Goal: Navigation & Orientation: Understand site structure

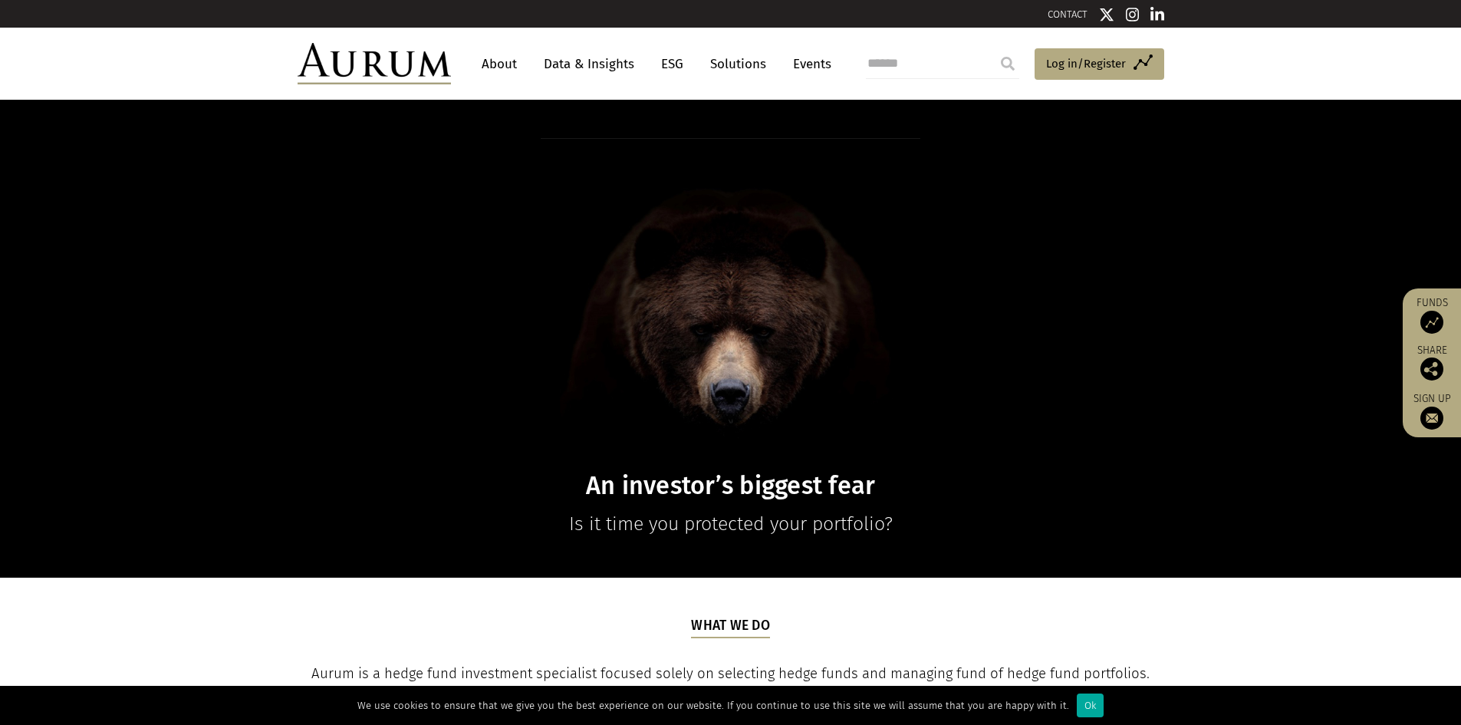
click at [614, 62] on link "Data & Insights" at bounding box center [589, 64] width 106 height 28
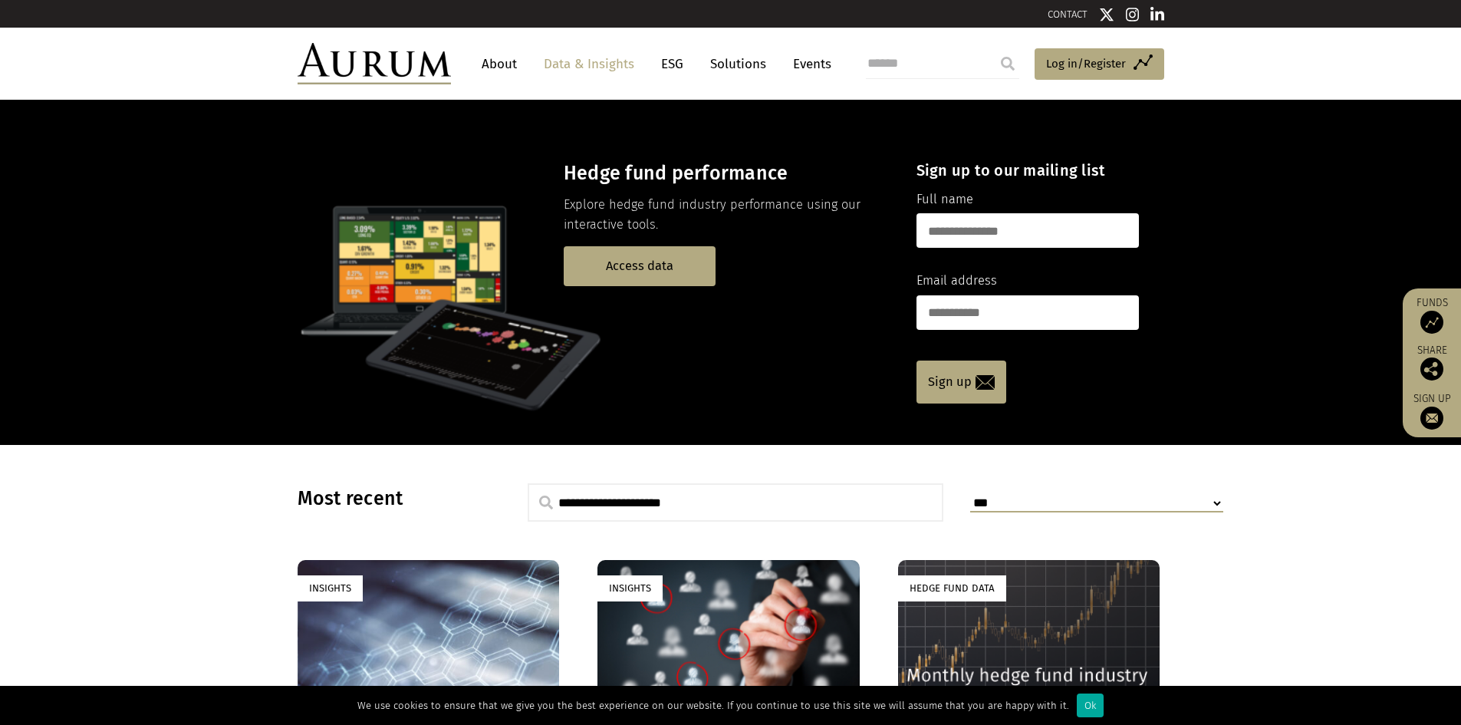
click at [678, 58] on link "ESG" at bounding box center [673, 64] width 38 height 28
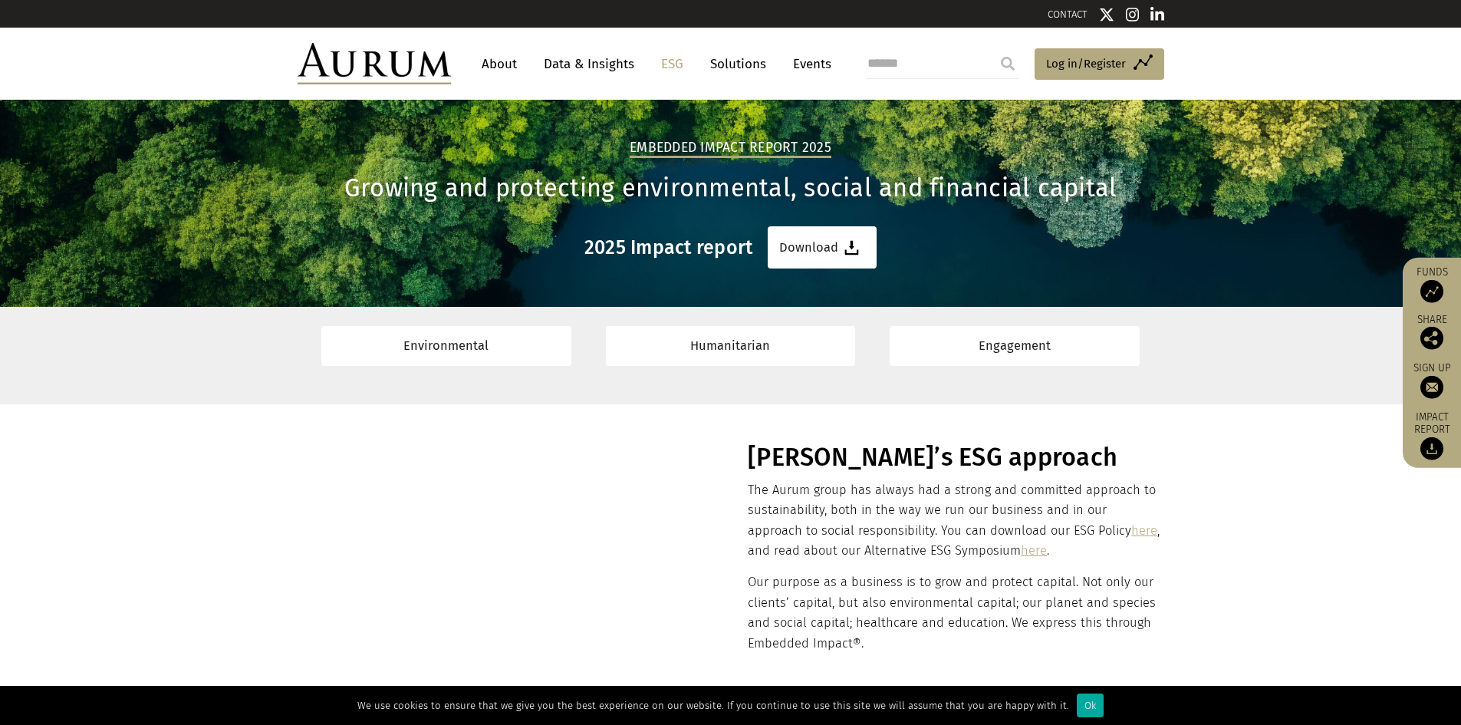
click at [730, 64] on link "Solutions" at bounding box center [738, 64] width 71 height 28
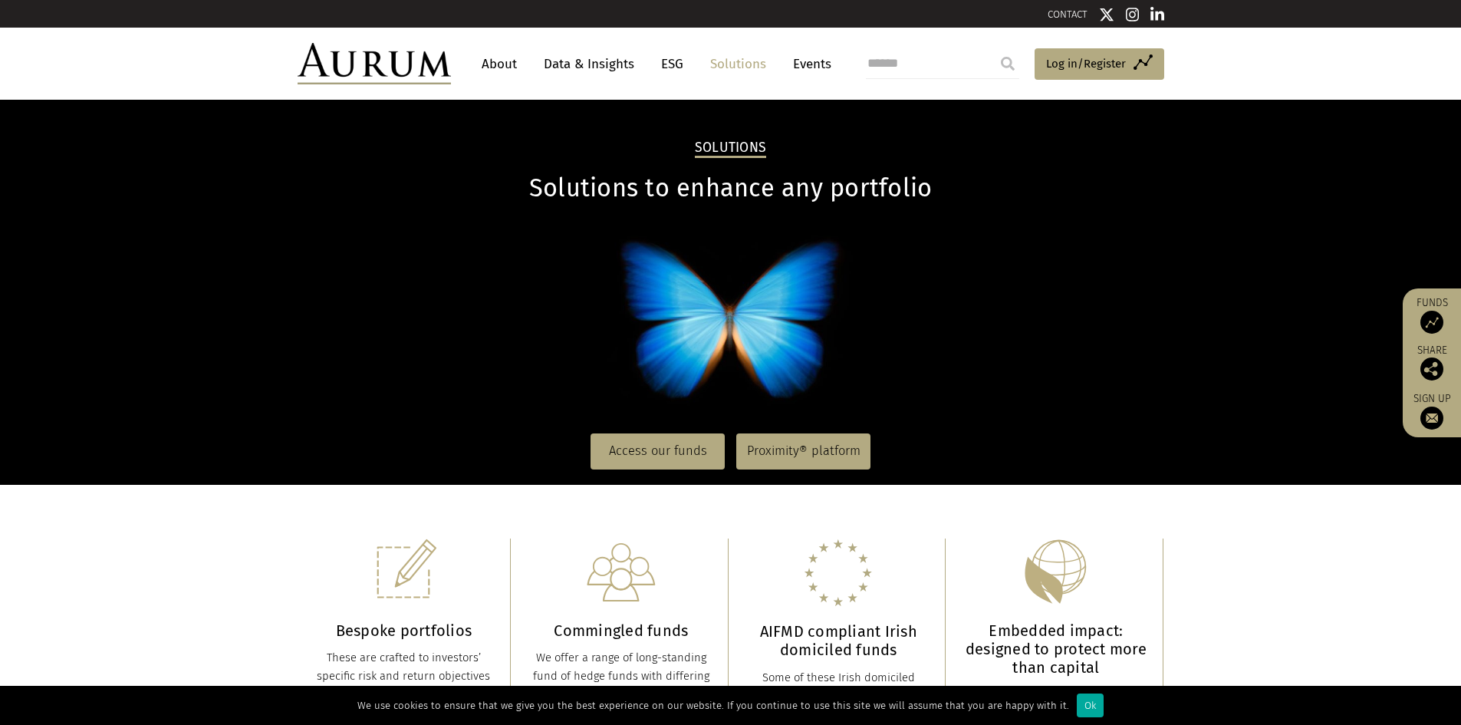
click at [802, 65] on link "Events" at bounding box center [809, 64] width 46 height 28
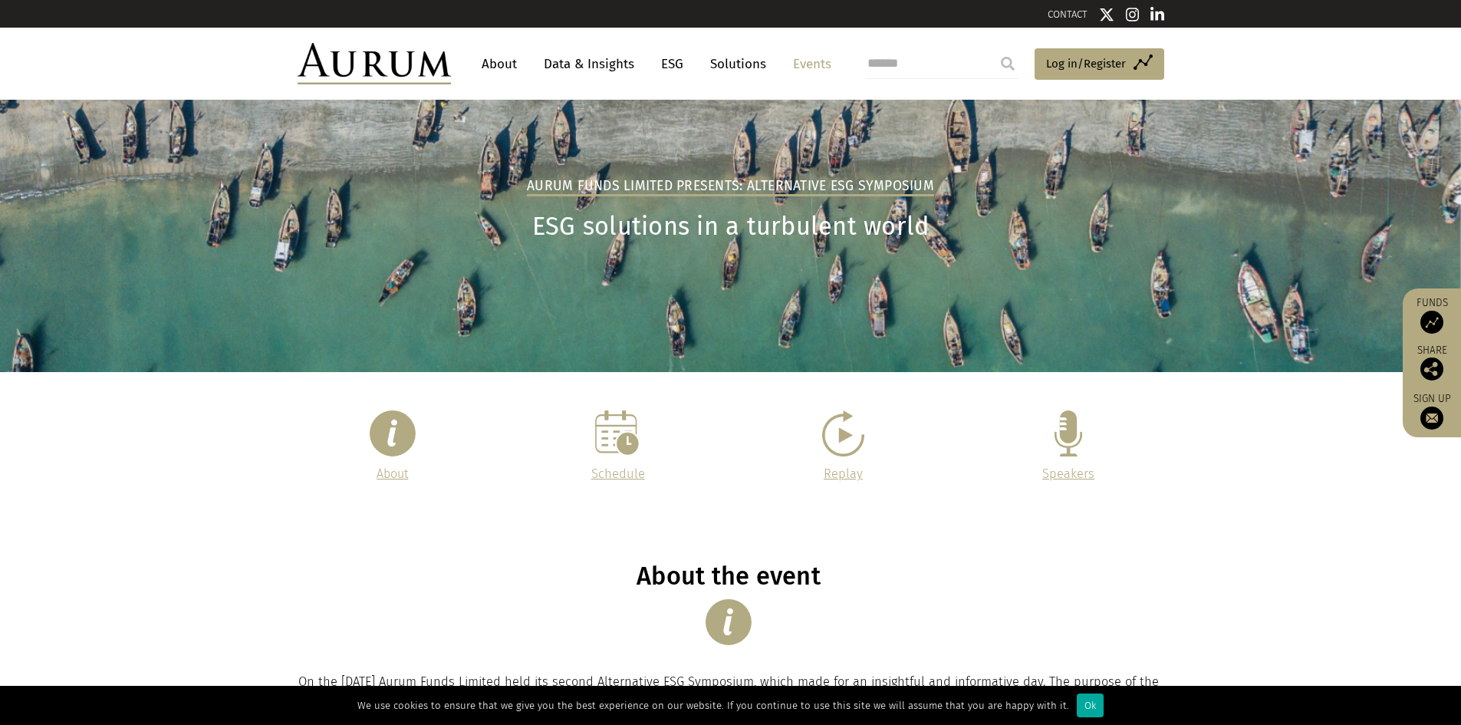
click at [499, 62] on link "About" at bounding box center [499, 64] width 51 height 28
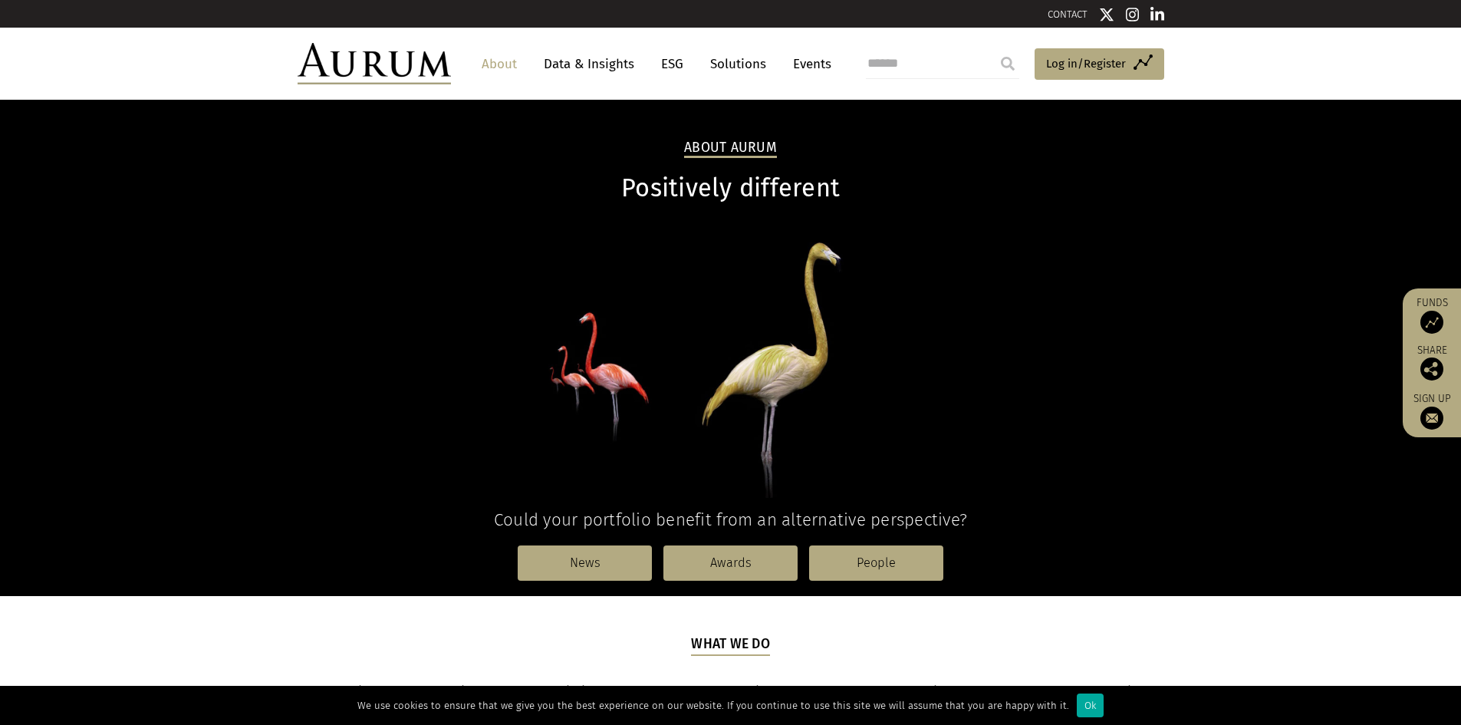
click at [429, 64] on img at bounding box center [374, 63] width 153 height 41
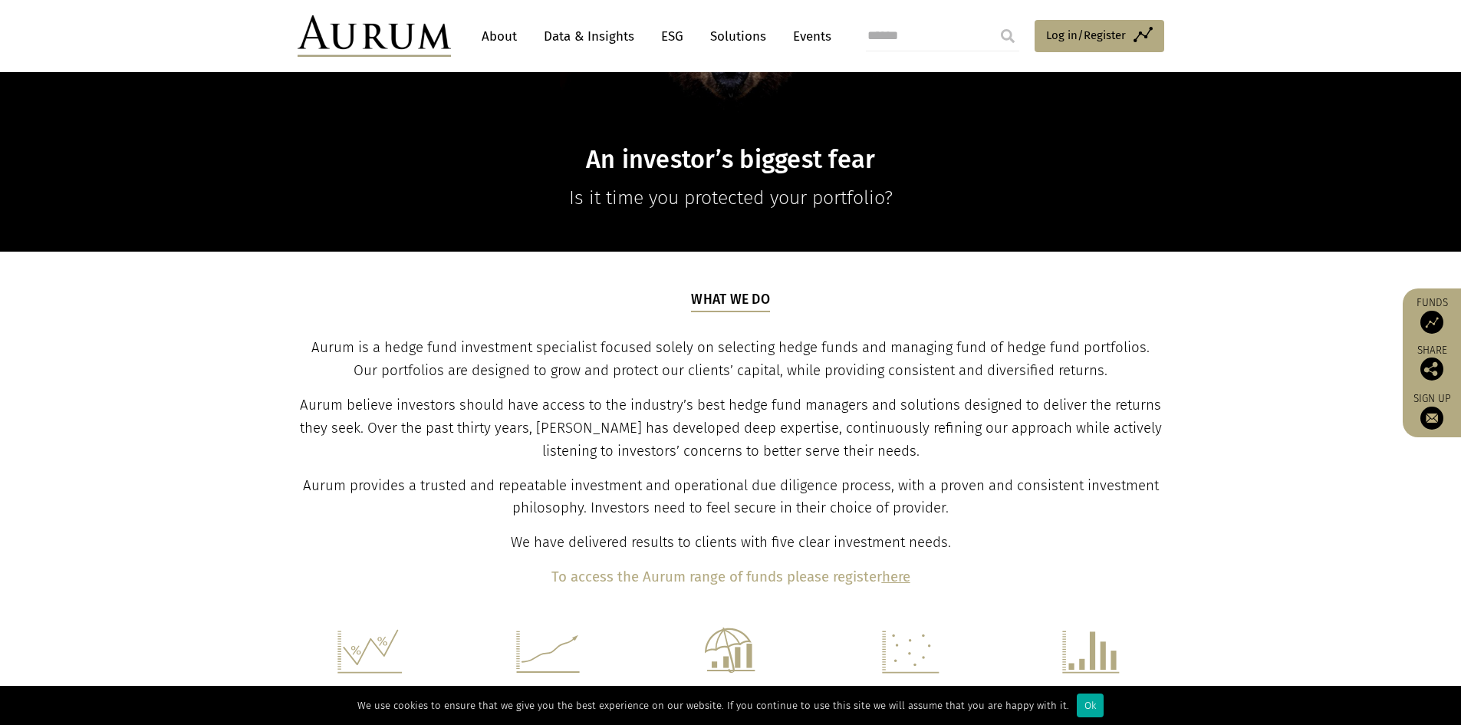
scroll to position [322, 0]
